Goal: Information Seeking & Learning: Find specific page/section

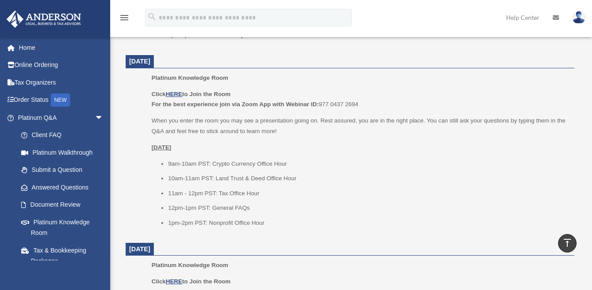
scroll to position [529, 0]
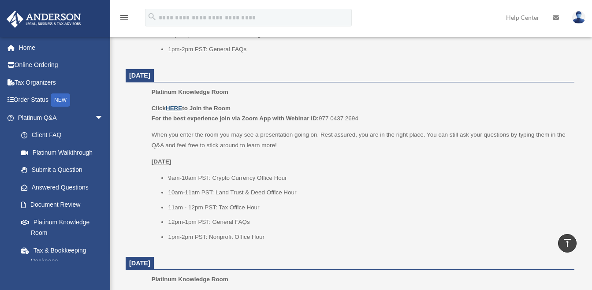
click at [180, 108] on u "HERE" at bounding box center [174, 108] width 16 height 7
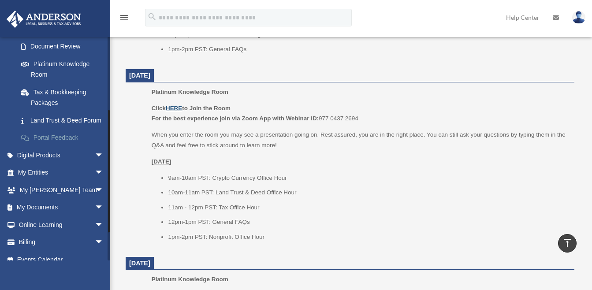
scroll to position [176, 0]
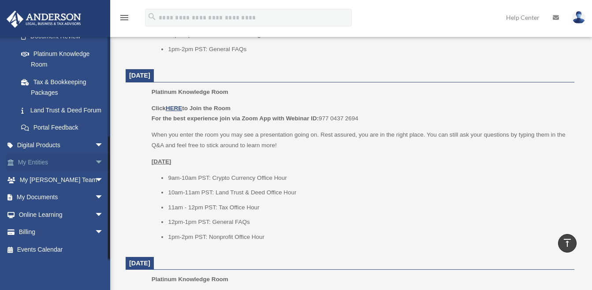
click at [48, 166] on link "My Entities arrow_drop_down" at bounding box center [61, 163] width 111 height 18
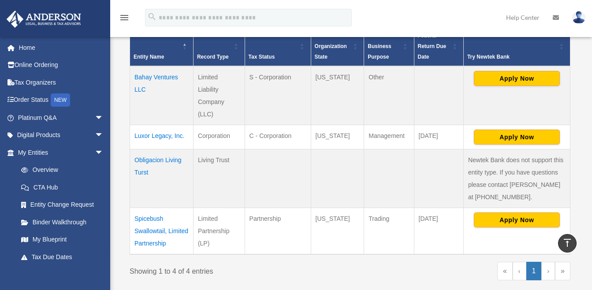
scroll to position [176, 0]
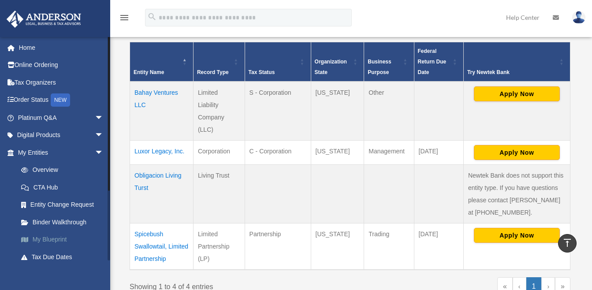
click at [60, 235] on link "My Blueprint" at bounding box center [64, 240] width 105 height 18
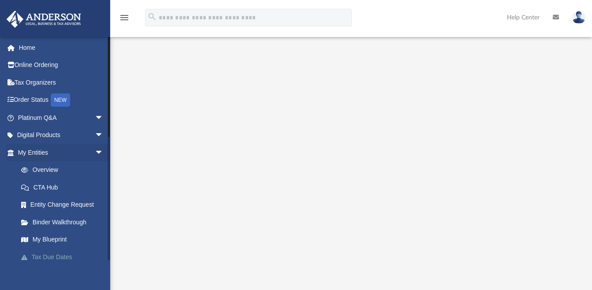
click at [47, 258] on link "Tax Due Dates" at bounding box center [64, 257] width 105 height 18
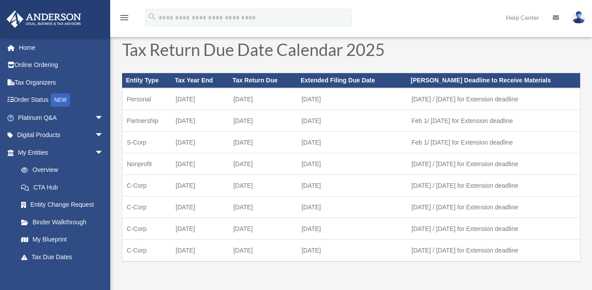
scroll to position [44, 0]
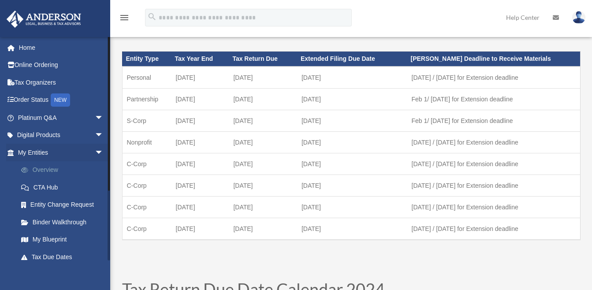
click at [49, 166] on link "Overview" at bounding box center [64, 170] width 105 height 18
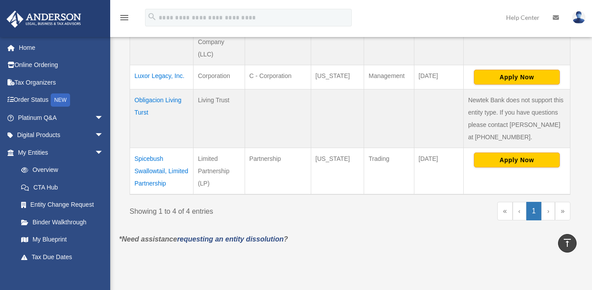
scroll to position [265, 0]
